Goal: Transaction & Acquisition: Purchase product/service

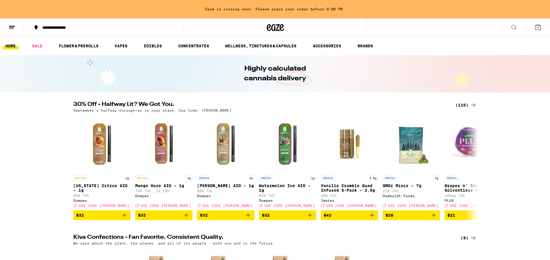
click at [464, 108] on div "September’s halfway through—so is your stash. Use Code: [PERSON_NAME]" at bounding box center [275, 110] width 404 height 4
click at [464, 106] on div "(116)" at bounding box center [466, 104] width 21 height 7
